Goal: Book appointment/travel/reservation

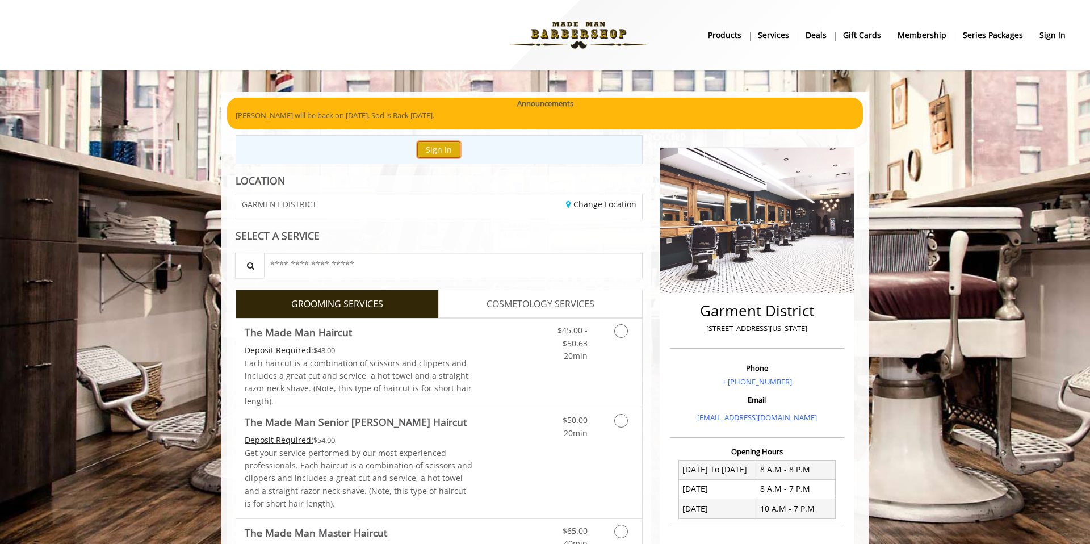
click at [425, 147] on button "Sign In" at bounding box center [438, 149] width 43 height 16
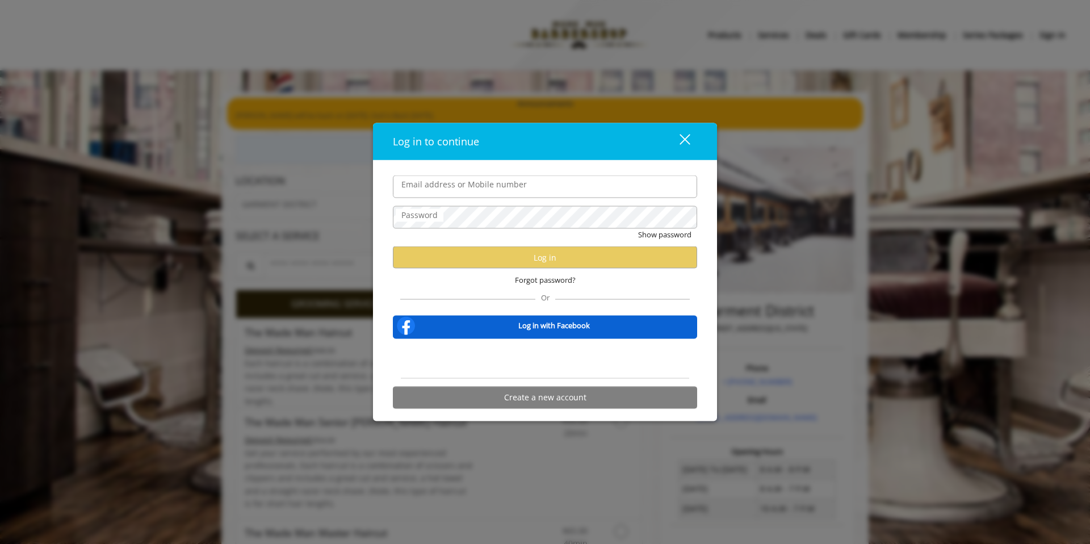
type input "**********"
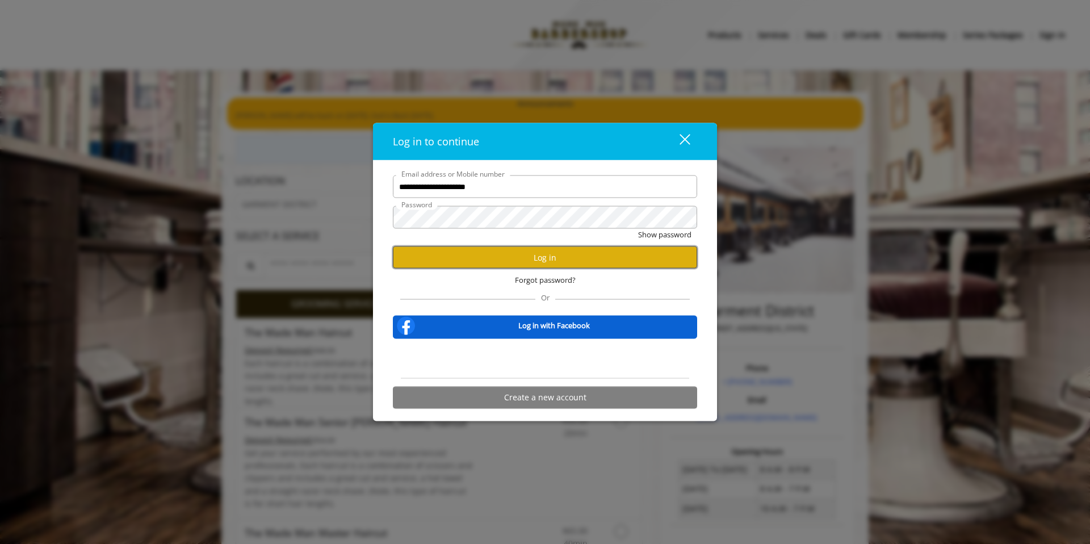
click at [494, 259] on button "Log in" at bounding box center [545, 257] width 304 height 22
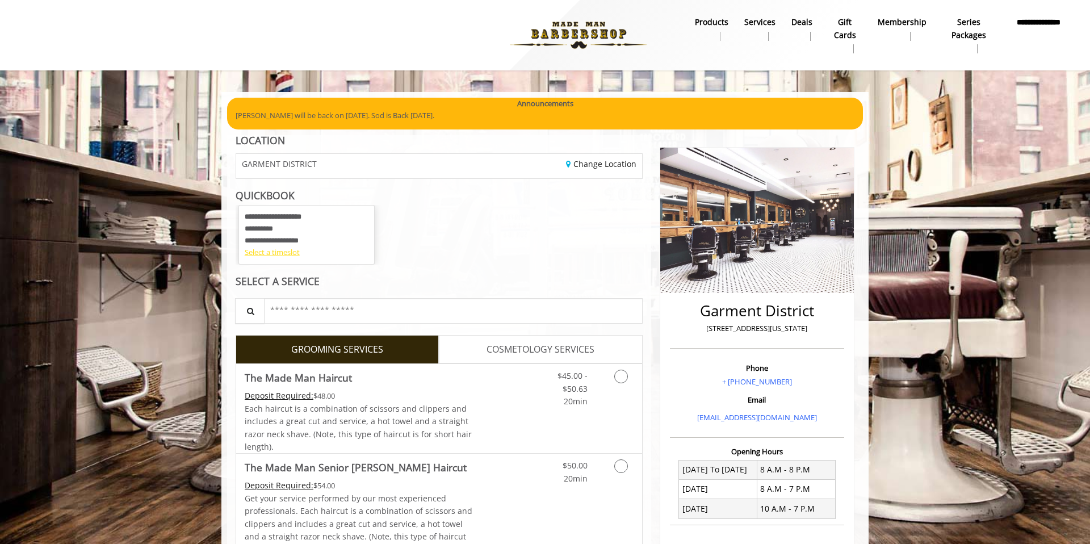
click at [286, 253] on div "Select a timeslot" at bounding box center [307, 252] width 124 height 12
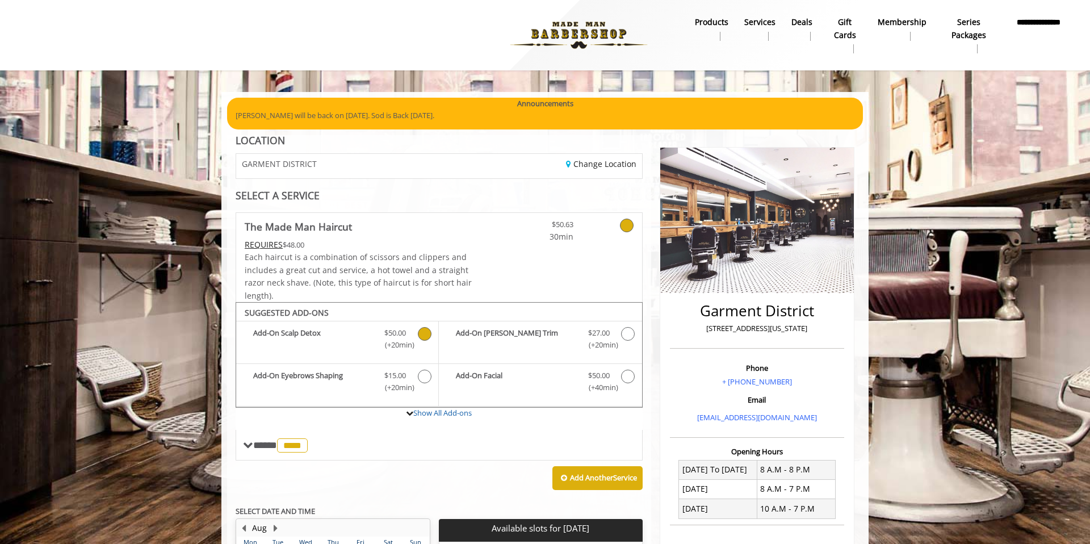
scroll to position [196, 0]
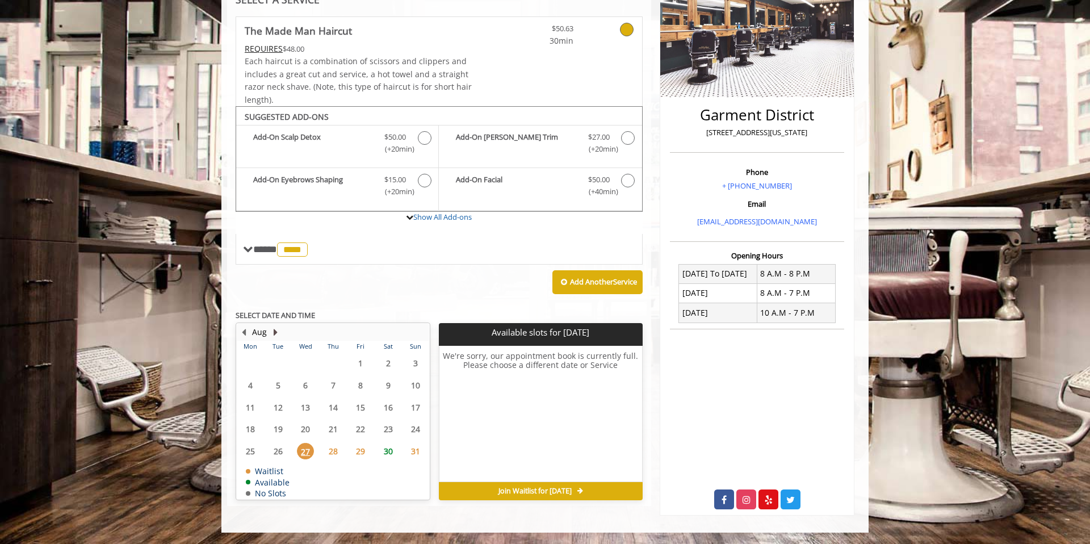
click at [271, 329] on button "Next Month" at bounding box center [275, 332] width 9 height 12
click at [275, 404] on span "16" at bounding box center [278, 407] width 17 height 16
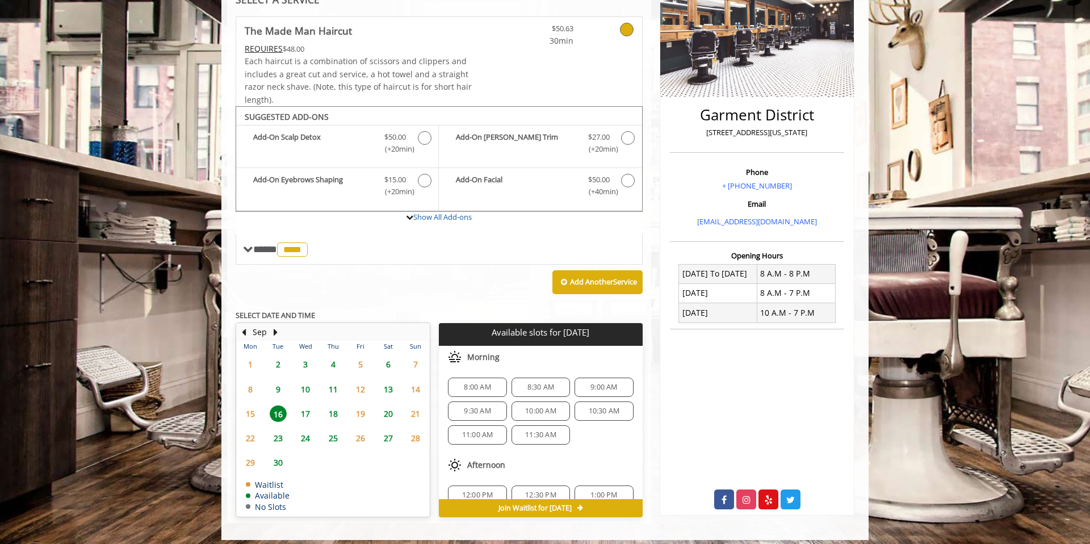
scroll to position [203, 0]
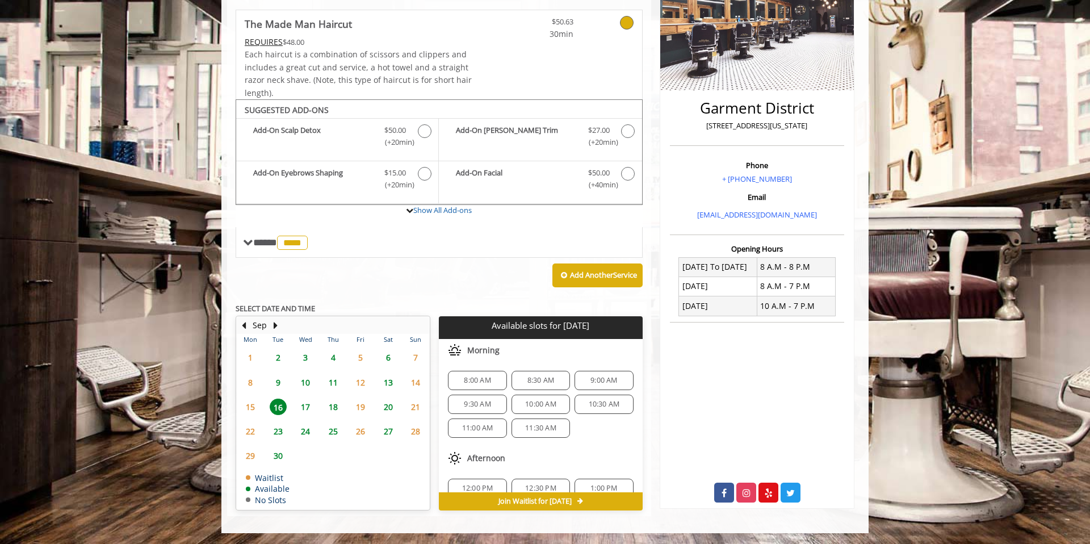
click at [250, 404] on span "15" at bounding box center [250, 407] width 17 height 16
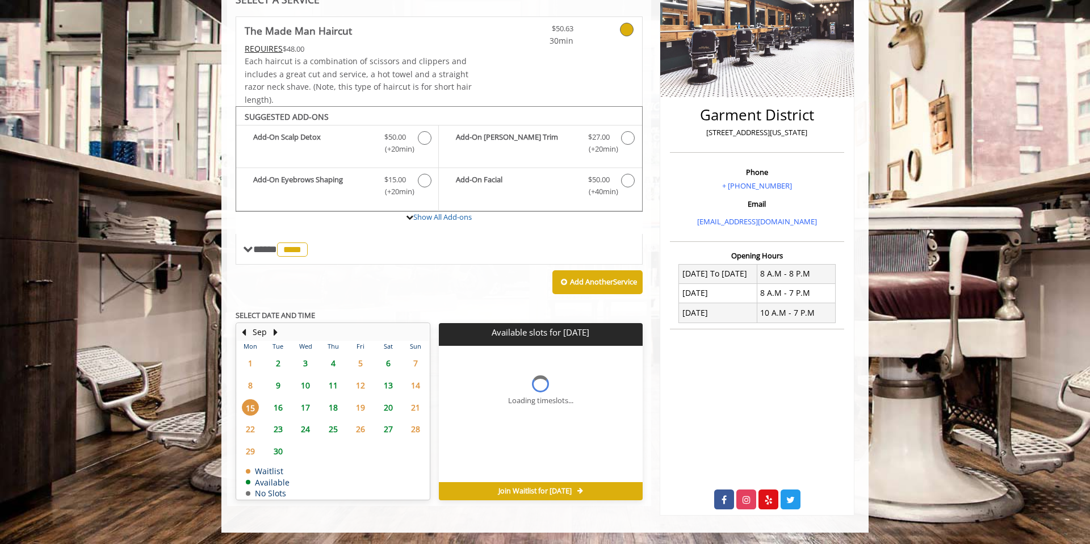
scroll to position [196, 0]
click at [273, 405] on span "16" at bounding box center [278, 407] width 17 height 16
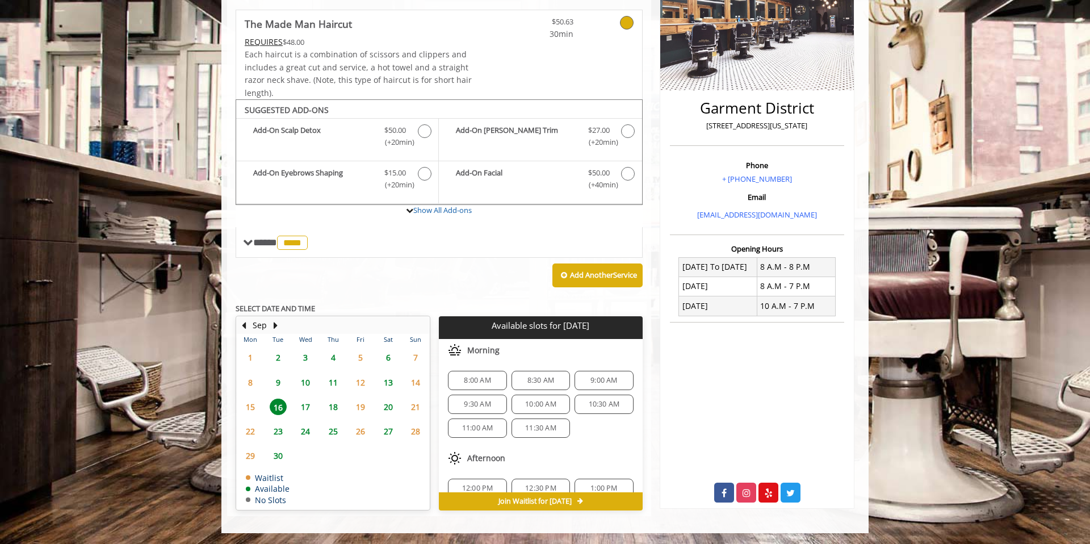
click at [308, 401] on span "17" at bounding box center [305, 407] width 17 height 16
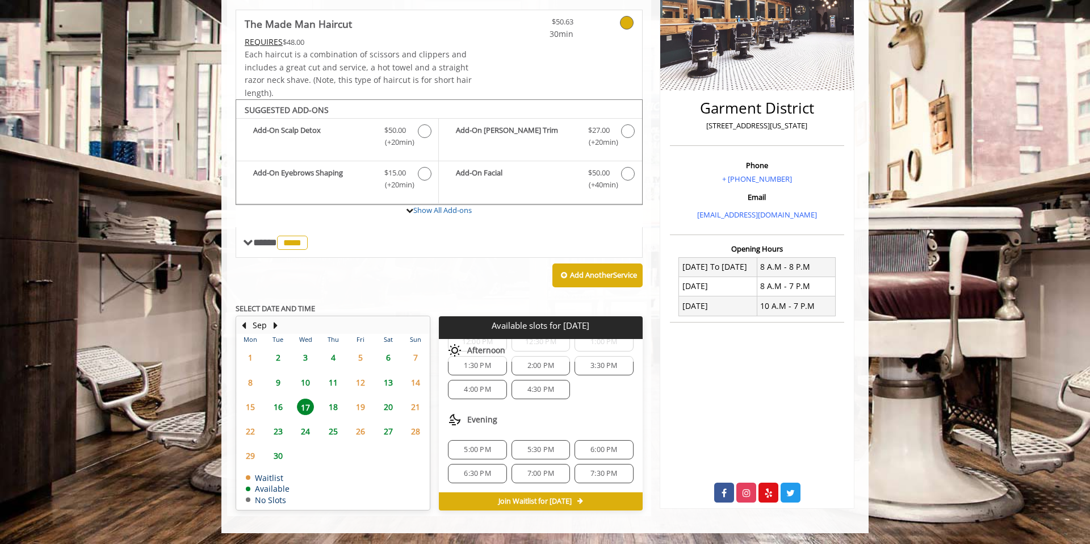
click at [536, 446] on span "5:30 PM" at bounding box center [540, 449] width 27 height 9
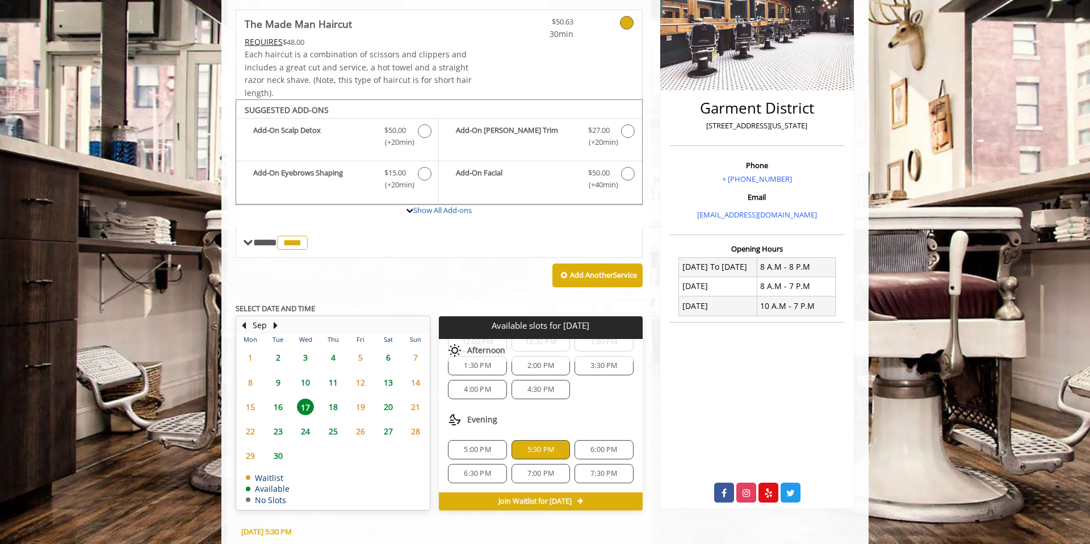
scroll to position [408, 0]
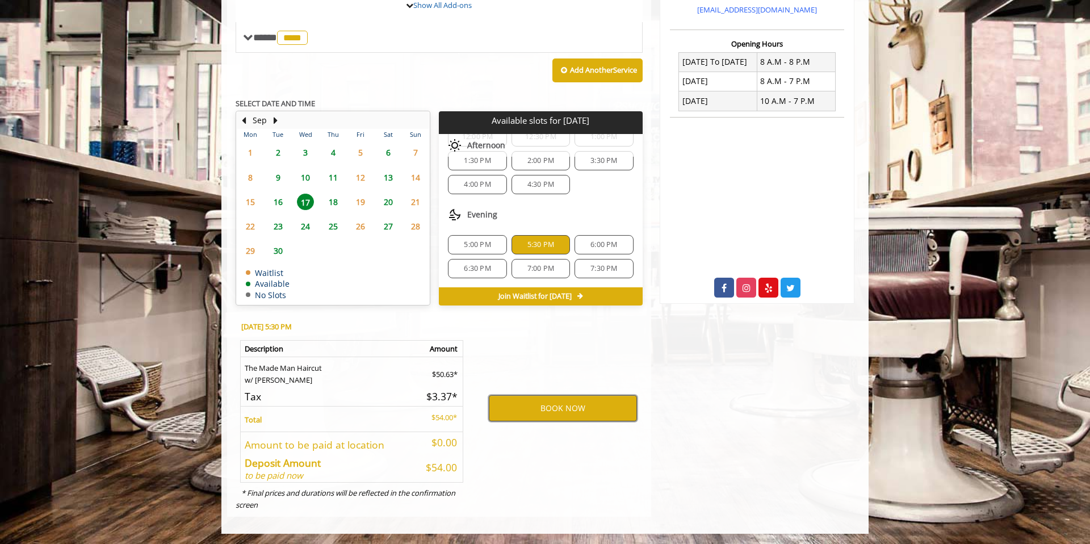
click at [573, 410] on button "BOOK NOW" at bounding box center [563, 408] width 148 height 26
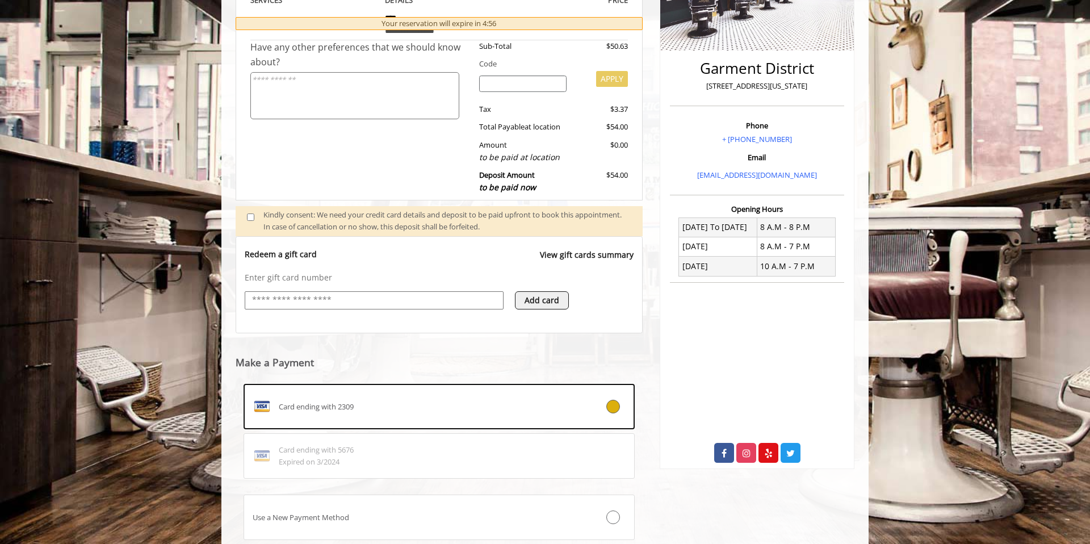
scroll to position [321, 0]
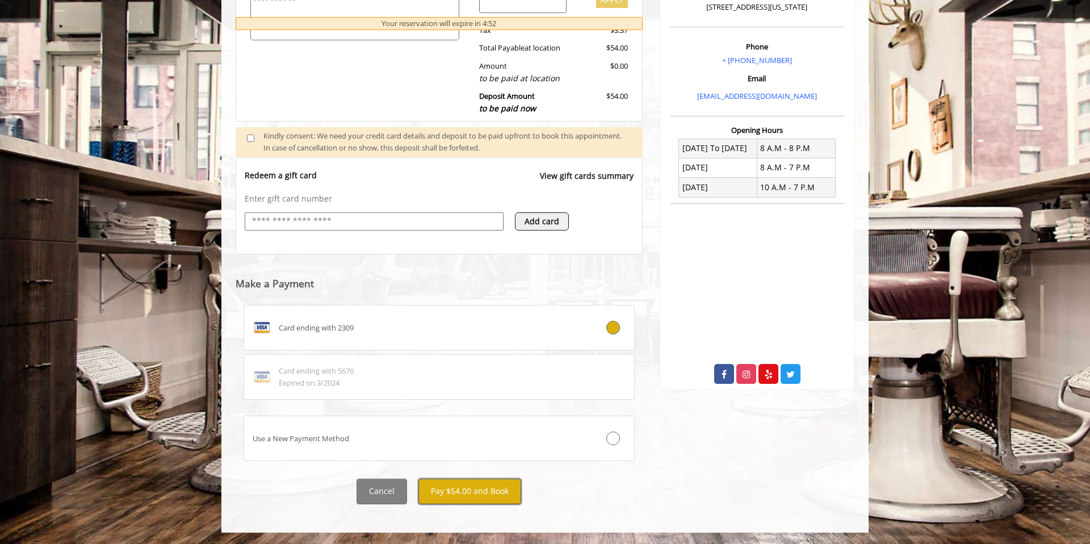
click at [459, 492] on button "Pay $54.00 and Book" at bounding box center [469, 492] width 103 height 26
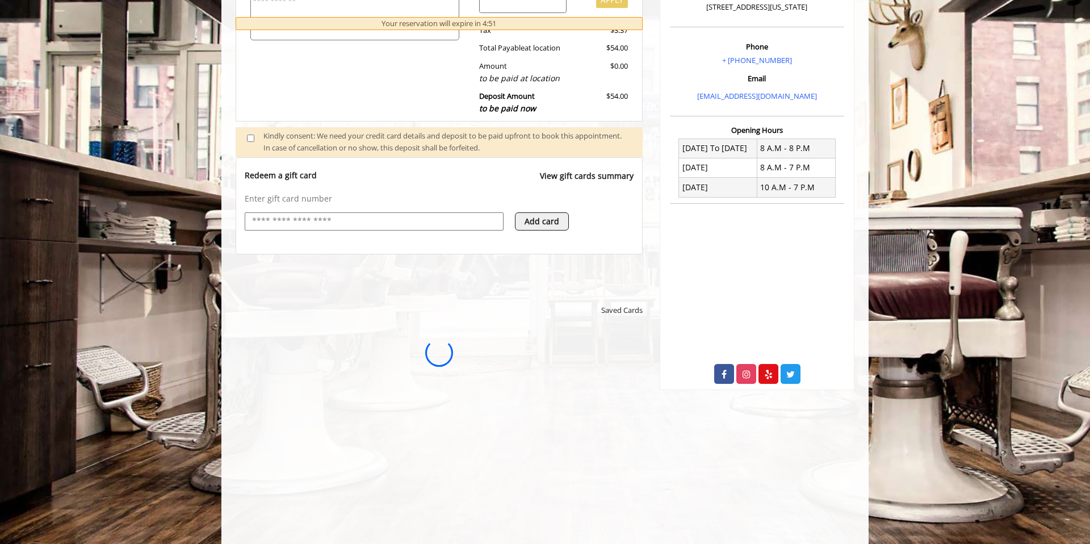
scroll to position [0, 0]
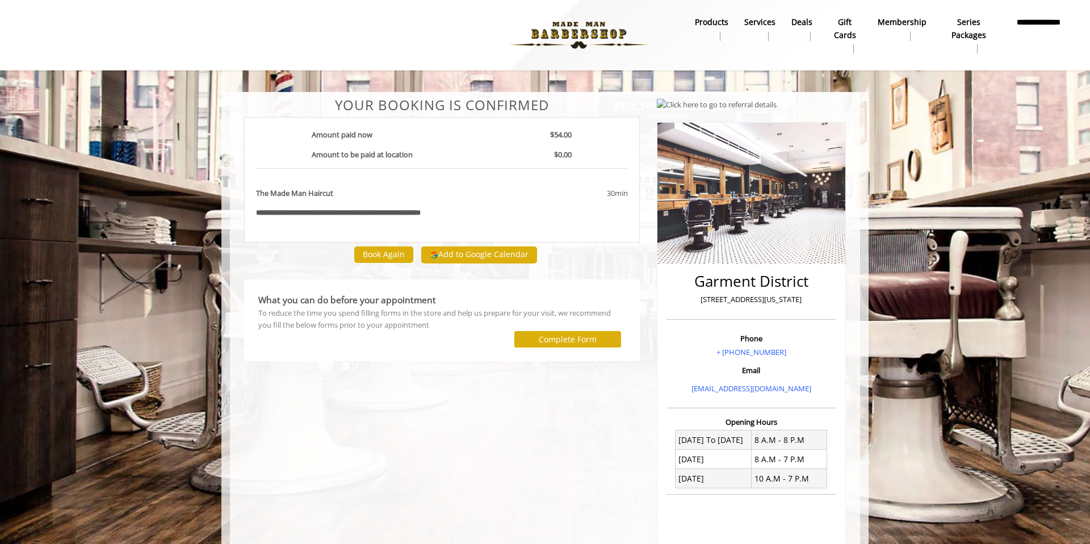
click at [1040, 30] on b "**********" at bounding box center [1039, 29] width 54 height 26
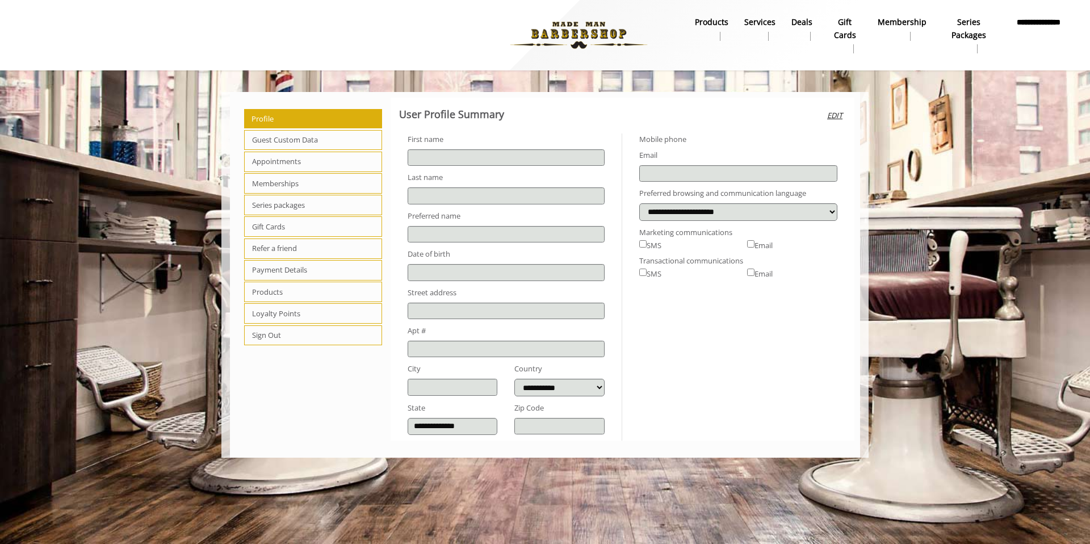
type input "*****"
type input "*********"
select select "***"
type input "**********"
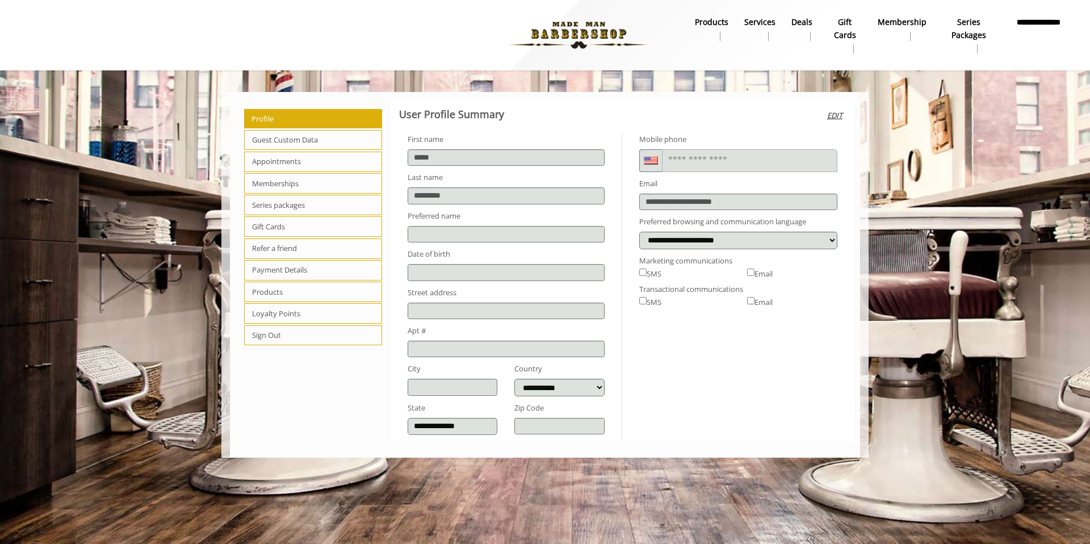
click at [285, 163] on span "Appointments" at bounding box center [313, 162] width 138 height 20
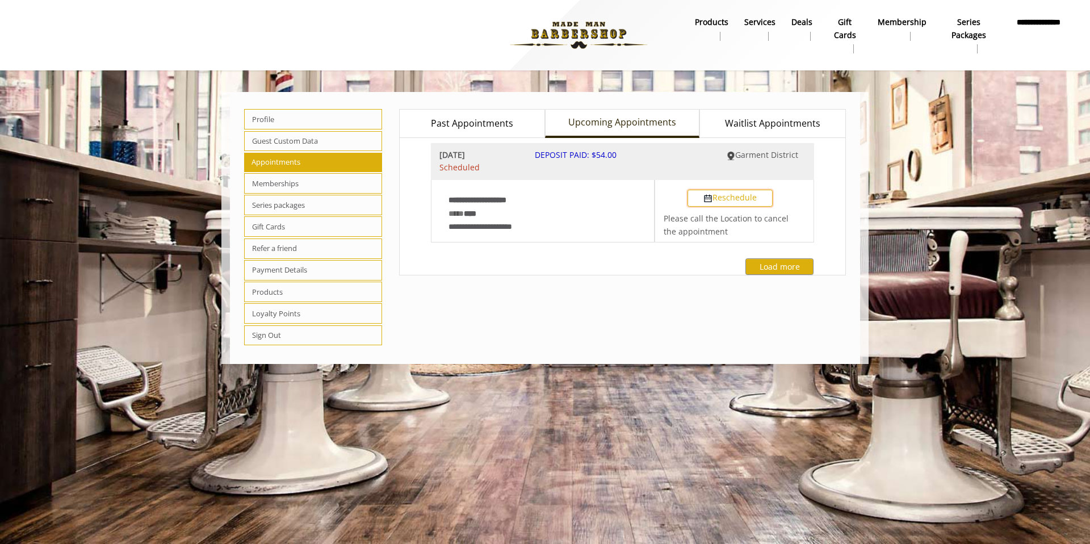
click at [728, 202] on button "Reschedule" at bounding box center [730, 198] width 85 height 17
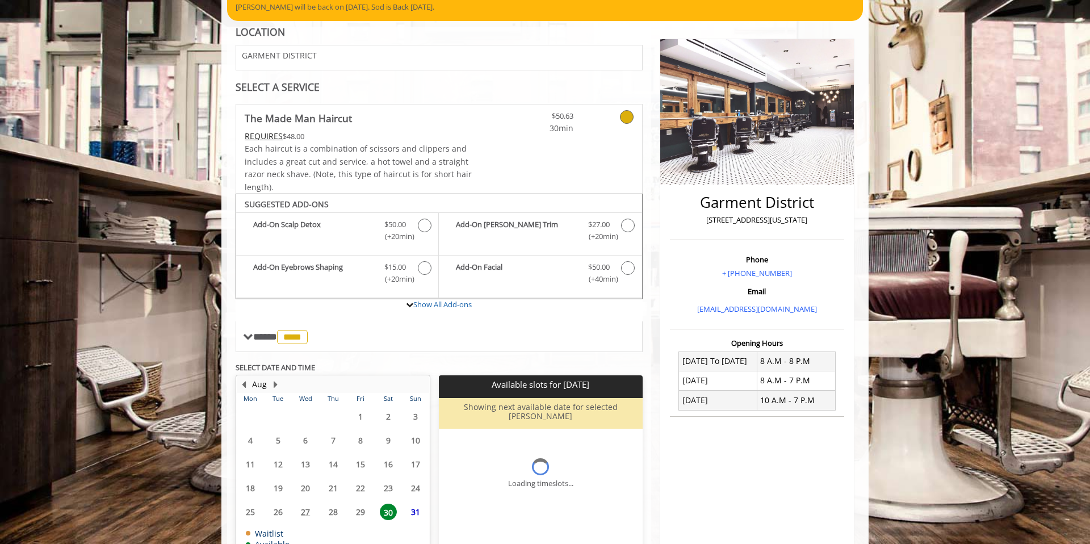
scroll to position [196, 0]
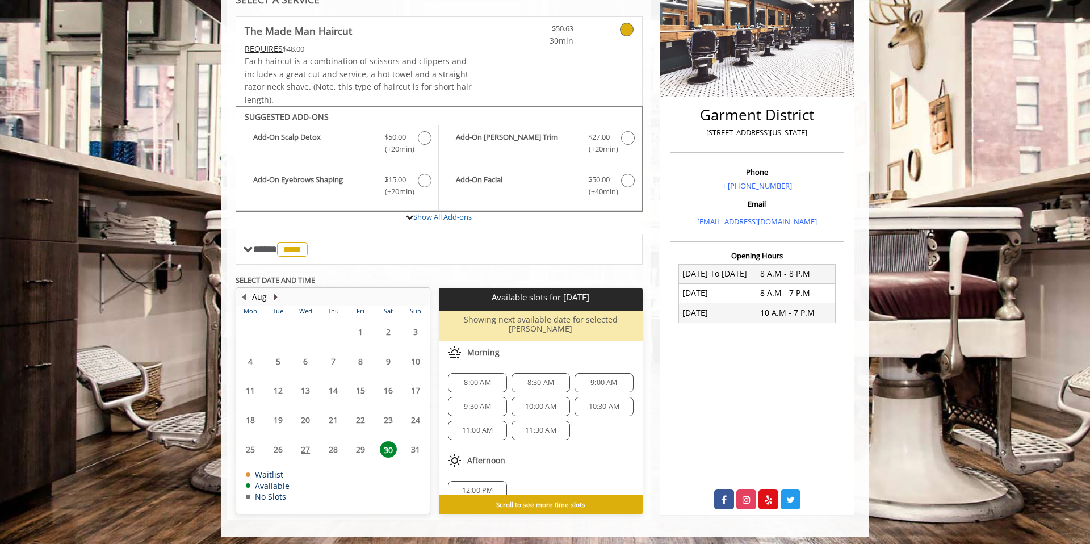
click at [273, 300] on button "Next Month" at bounding box center [275, 297] width 9 height 12
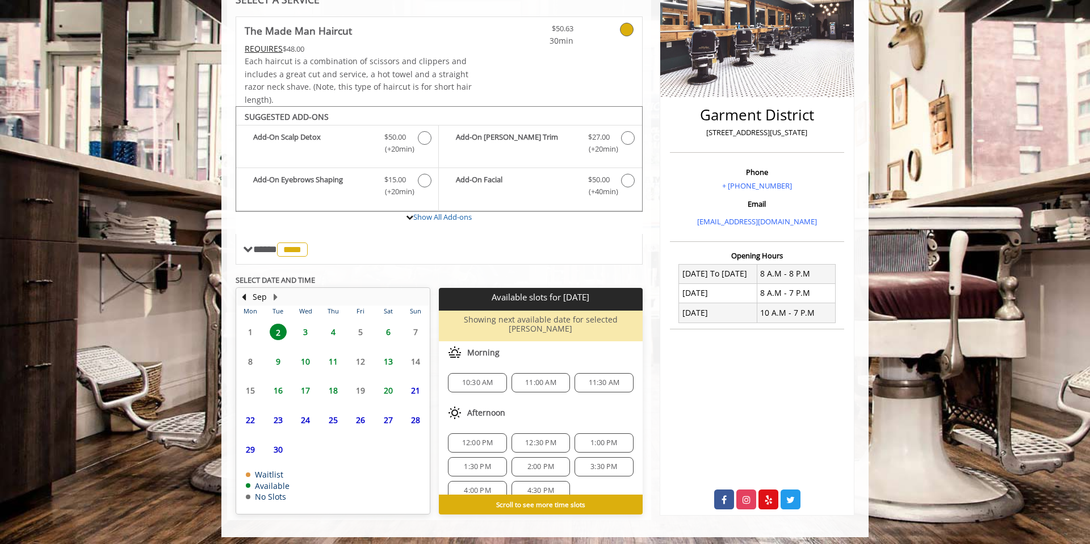
click at [278, 387] on span "16" at bounding box center [278, 390] width 17 height 16
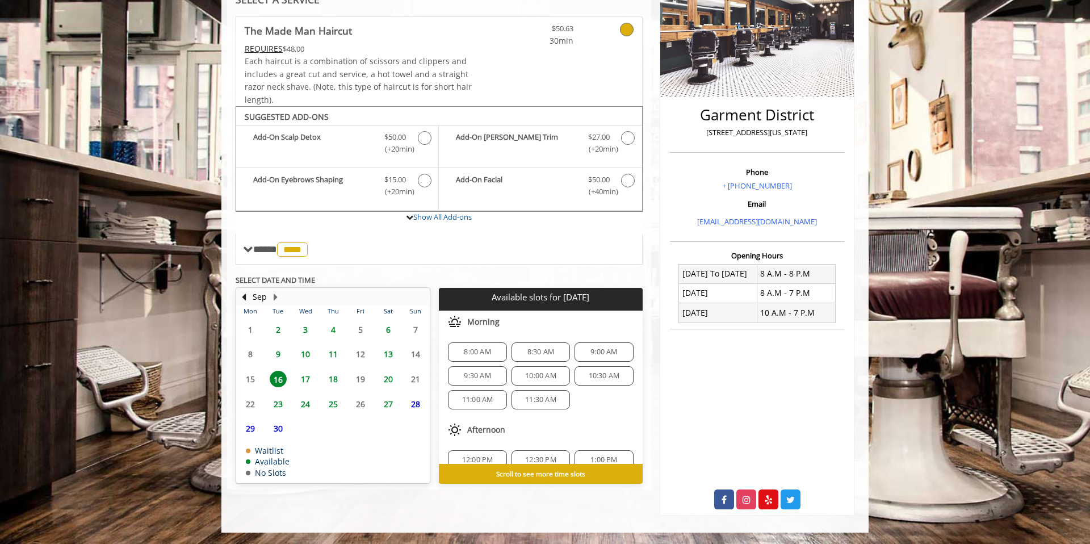
scroll to position [123, 0]
click at [537, 444] on span "5:30 PM" at bounding box center [540, 445] width 27 height 9
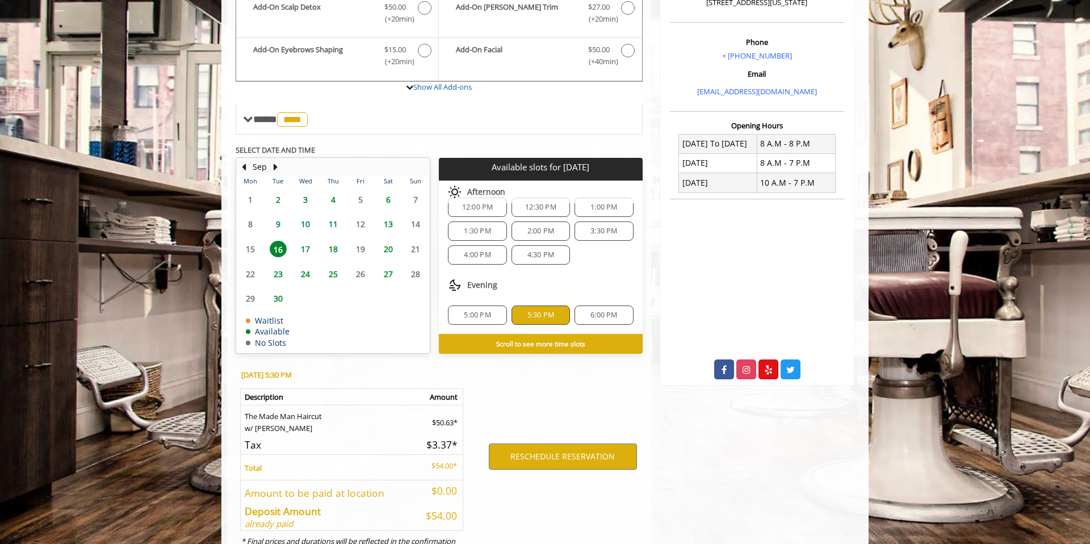
scroll to position [375, 0]
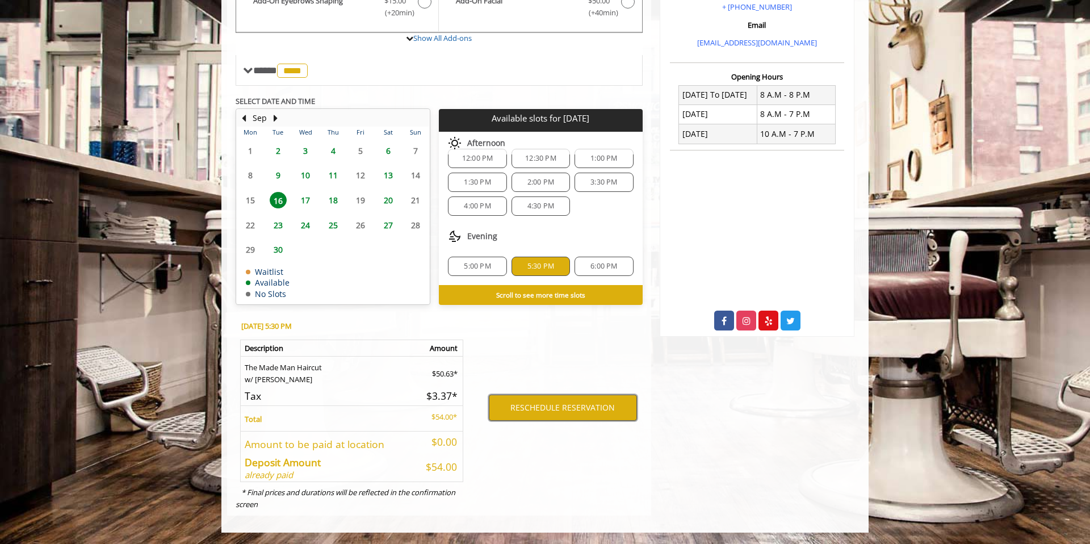
click at [546, 405] on button "RESCHEDULE RESERVATION" at bounding box center [563, 408] width 148 height 26
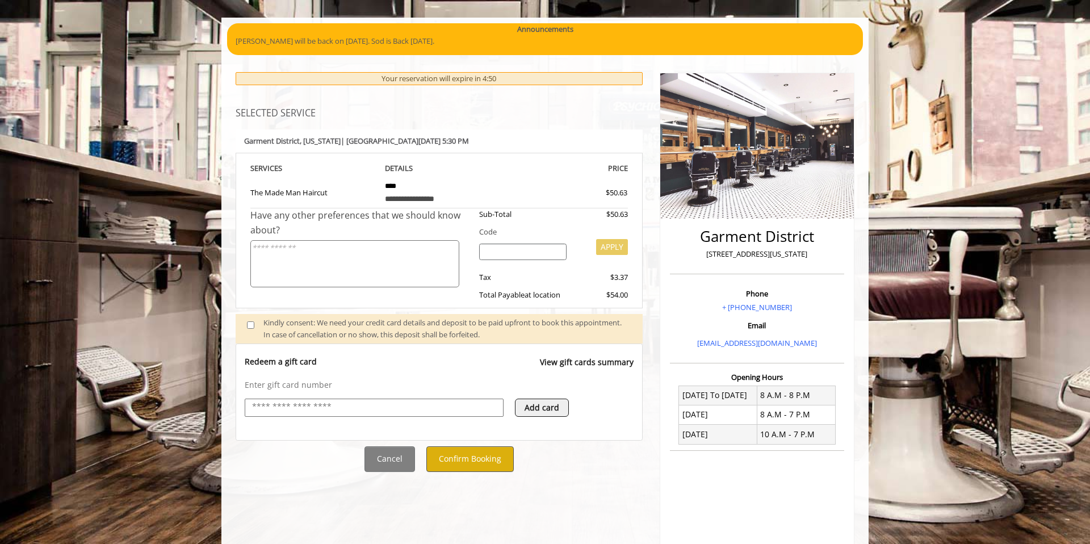
scroll to position [73, 0]
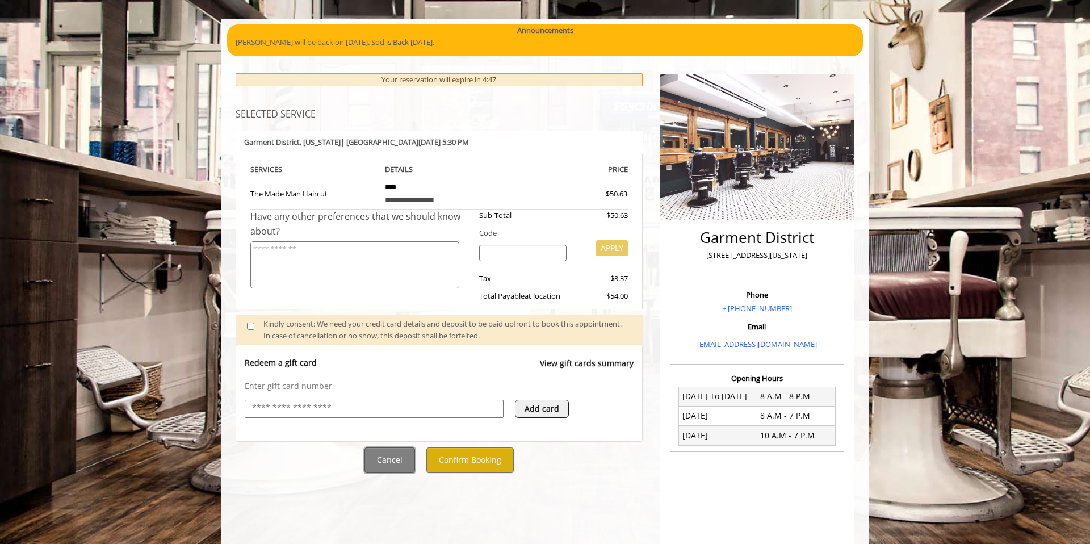
click at [391, 458] on button "Cancel" at bounding box center [390, 460] width 51 height 26
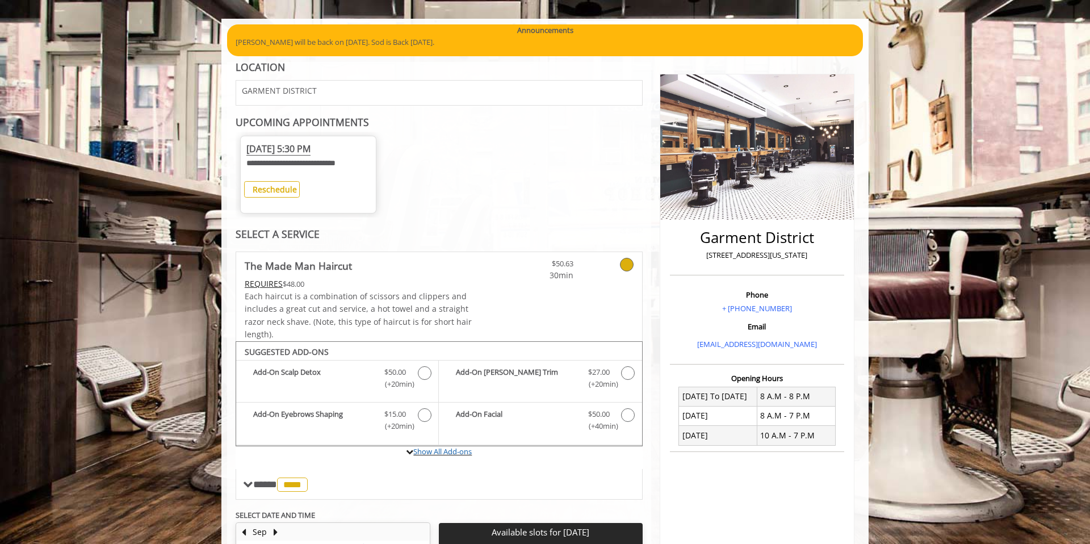
scroll to position [487, 0]
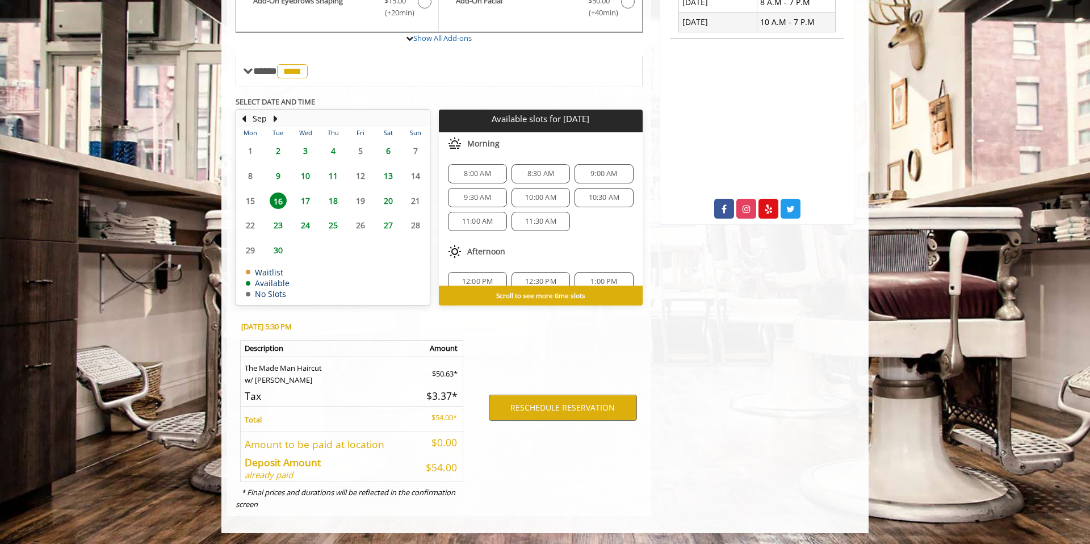
click at [273, 172] on span "9" at bounding box center [278, 175] width 17 height 16
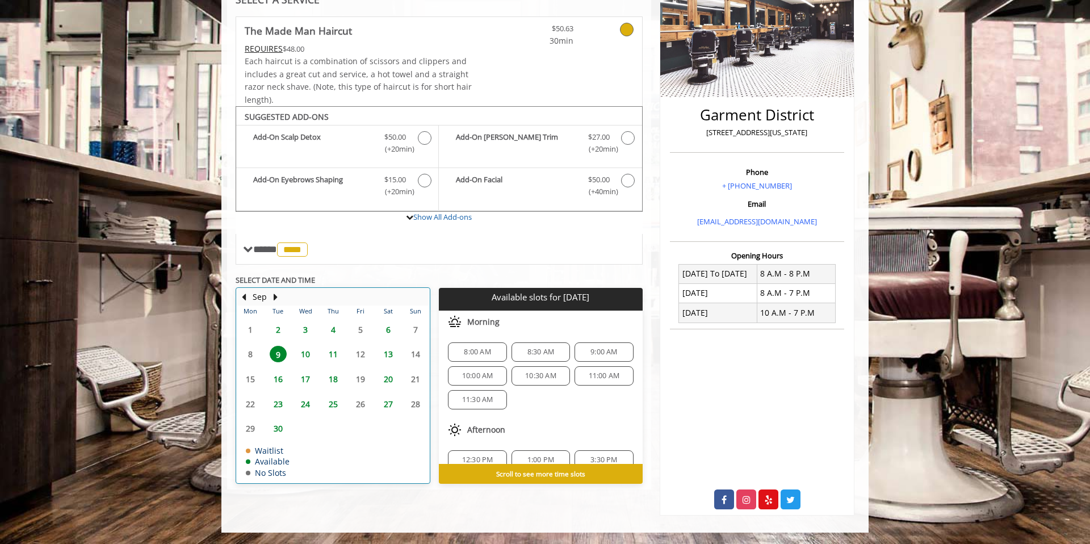
click at [305, 345] on td "10" at bounding box center [305, 354] width 27 height 25
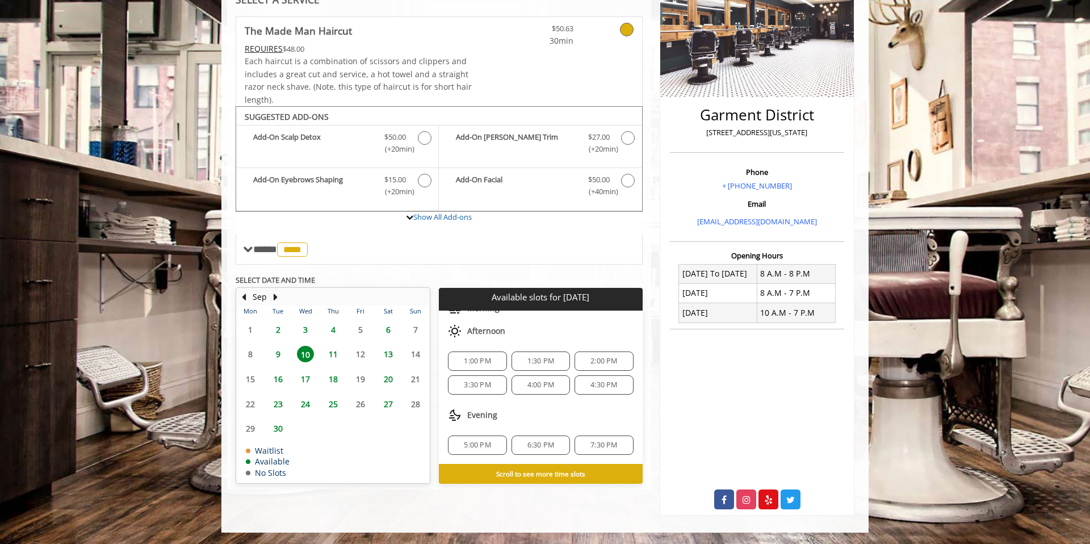
click at [276, 353] on span "9" at bounding box center [278, 354] width 17 height 16
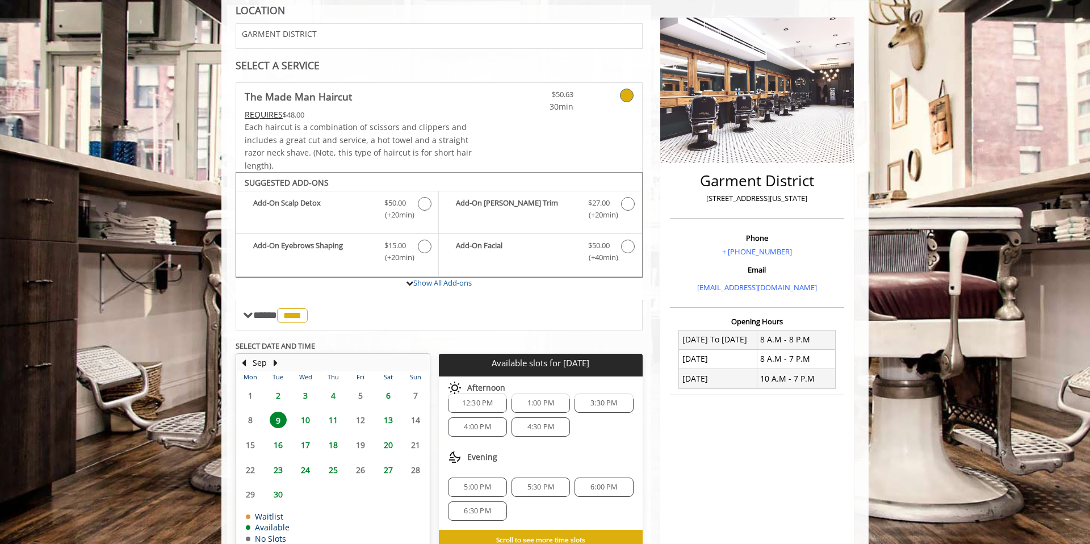
scroll to position [196, 0]
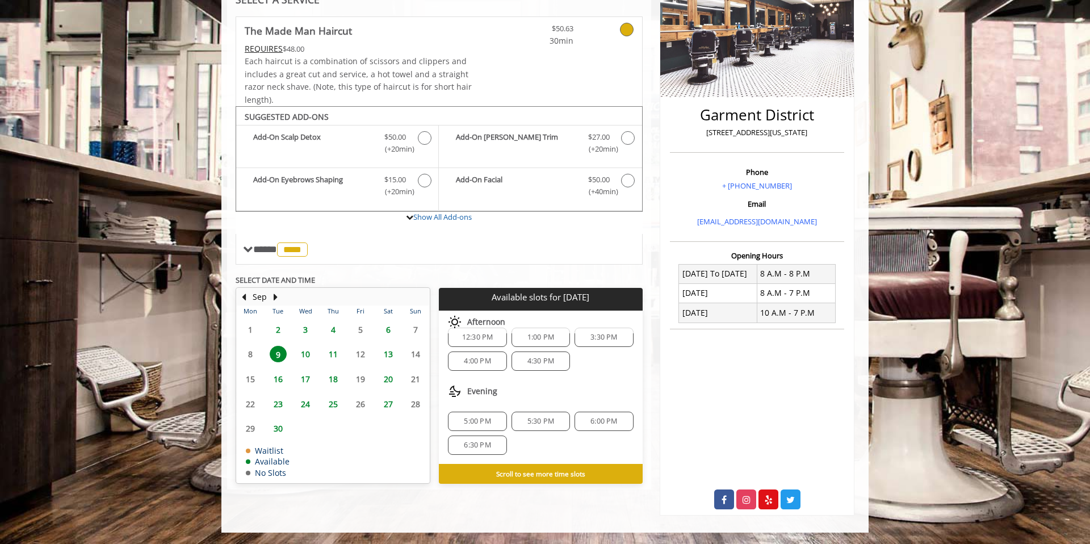
click at [606, 419] on span "6:00 PM" at bounding box center [603, 421] width 27 height 9
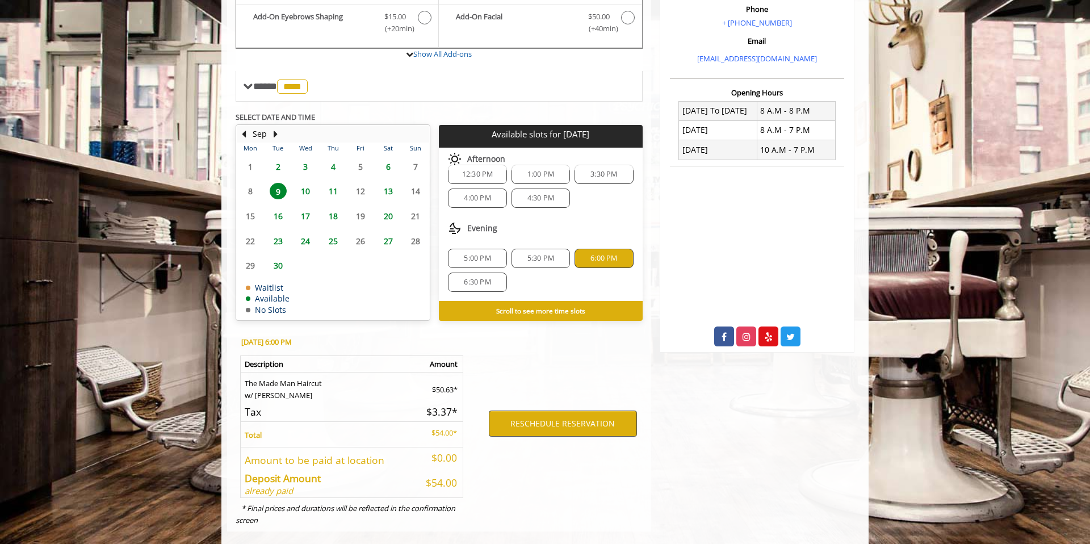
scroll to position [375, 0]
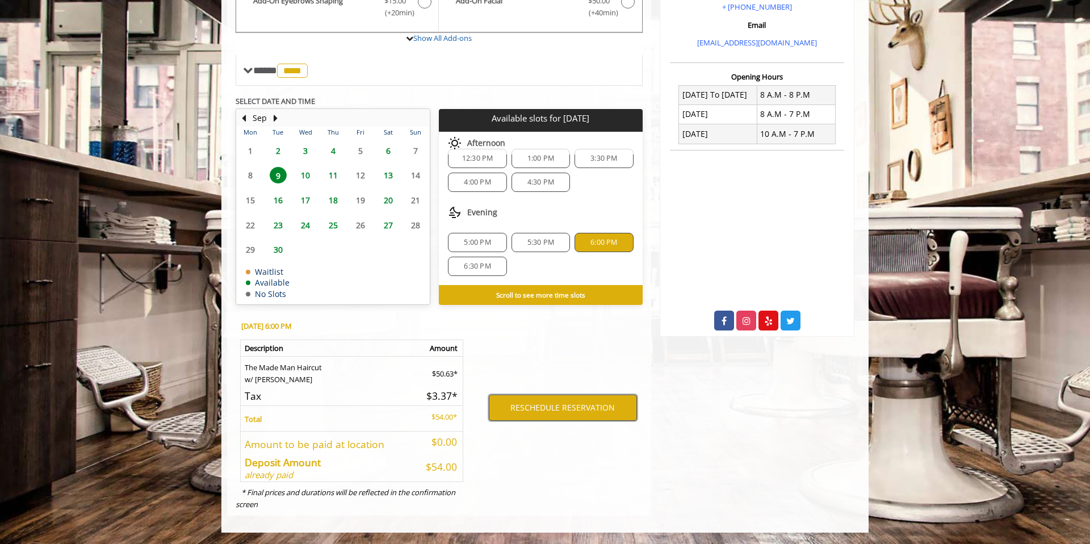
click at [566, 406] on button "RESCHEDULE RESERVATION" at bounding box center [563, 408] width 148 height 26
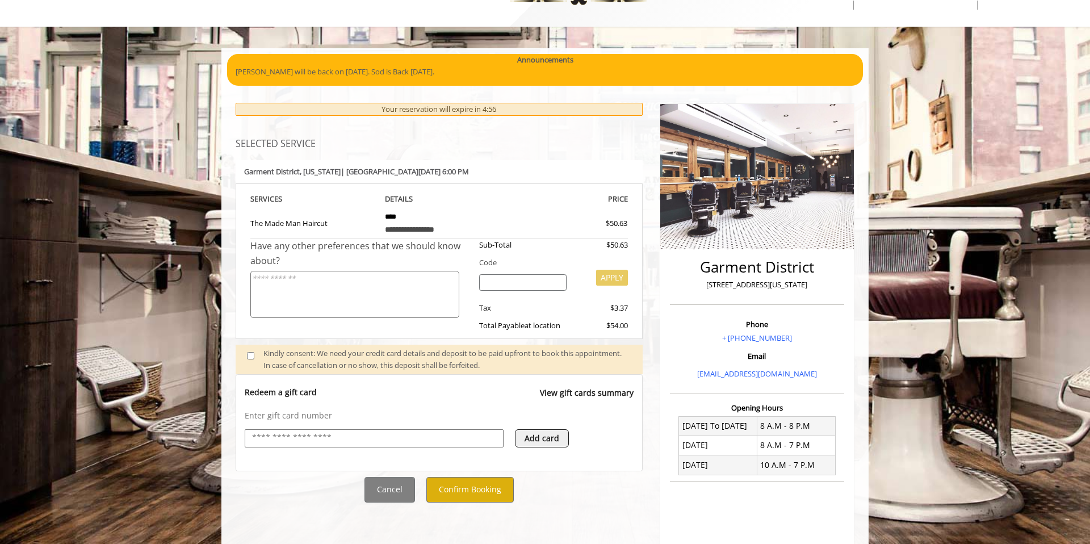
scroll to position [76, 0]
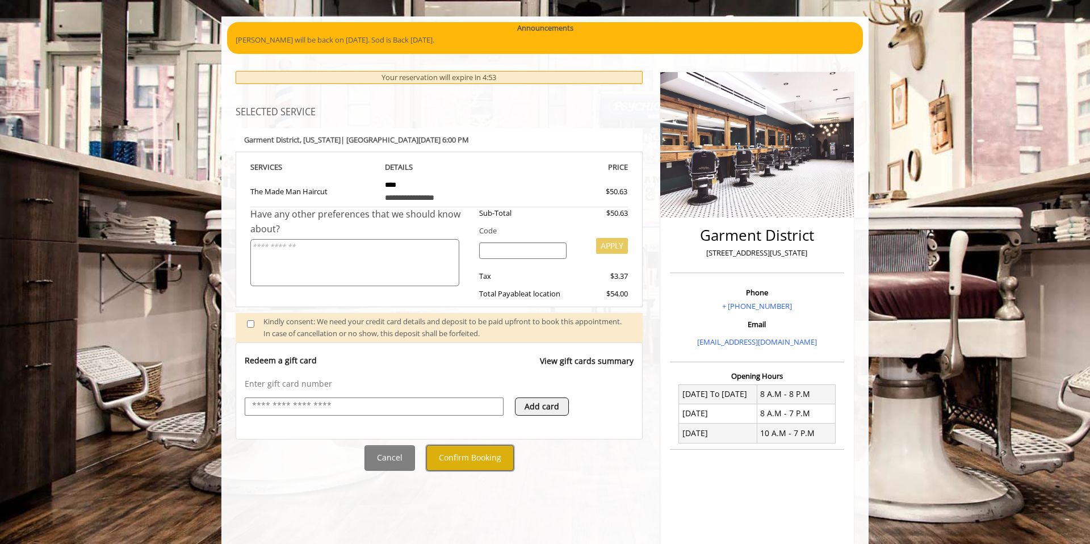
click at [481, 462] on button "Confirm Booking" at bounding box center [469, 458] width 87 height 26
